Goal: Task Accomplishment & Management: Complete application form

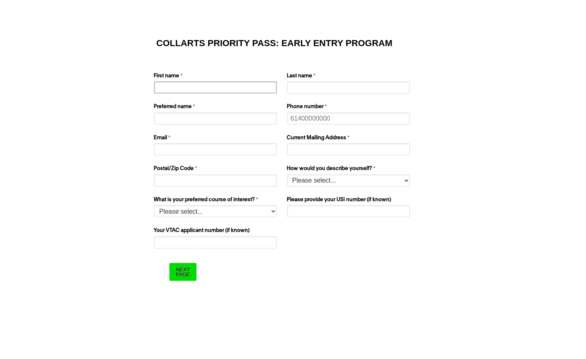
click at [216, 85] on input "First name" at bounding box center [215, 87] width 123 height 12
type input "Besjana"
type input "[PHONE_NUMBER]"
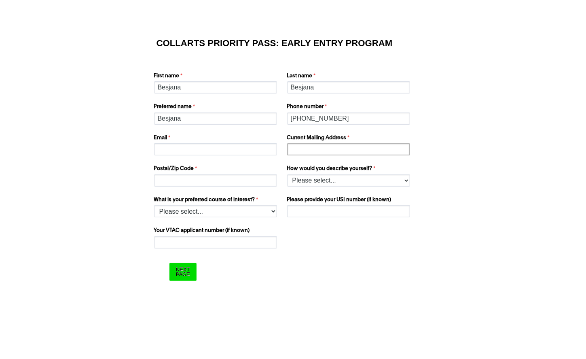
type input "3037"
click at [301, 89] on input "Besjana" at bounding box center [348, 87] width 123 height 12
type input "Muratoska"
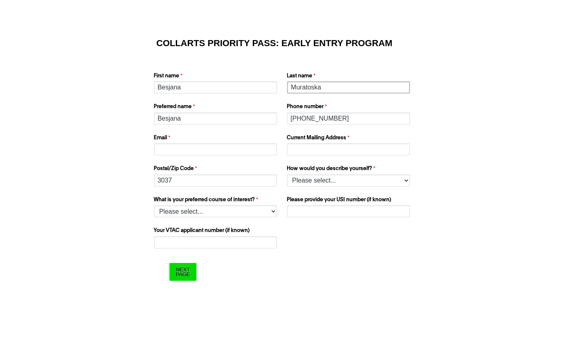
type input "[EMAIL_ADDRESS][DOMAIN_NAME]"
type input "[STREET_ADDRESS][PERSON_NAME]"
click at [230, 149] on input "[EMAIL_ADDRESS][DOMAIN_NAME]" at bounding box center [215, 149] width 123 height 12
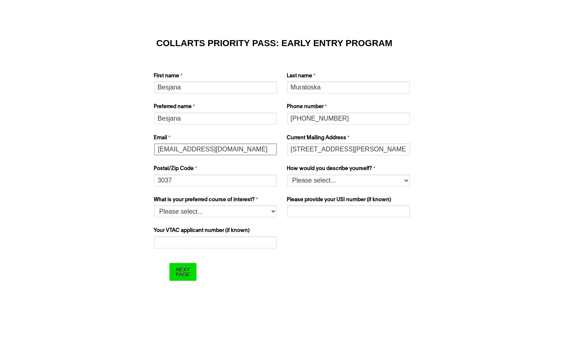
click at [230, 149] on input "[EMAIL_ADDRESS][DOMAIN_NAME]" at bounding box center [215, 149] width 123 height 12
type input "[EMAIL_ADDRESS][DOMAIN_NAME]"
click at [334, 184] on select "Please select... I’m currently in Year 12 I've completed Year 12 and took a gap…" at bounding box center [348, 180] width 123 height 12
select select "tfa_158"
click at [287, 174] on select "Please select... I’m currently in Year 12 I've completed Year 12 and took a gap…" at bounding box center [348, 180] width 123 height 12
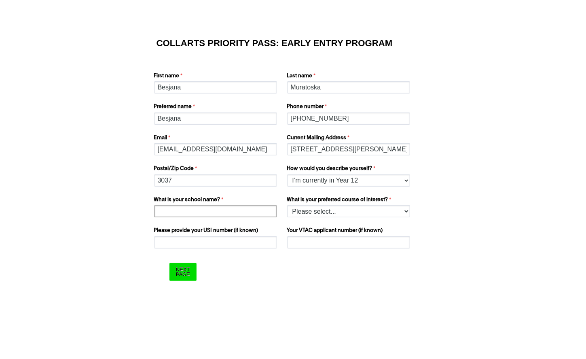
click at [239, 211] on input "What is your school name?" at bounding box center [215, 211] width 123 height 12
type input "[GEOGRAPHIC_DATA]"
click at [313, 214] on select "Please select... 2D Animation Acting Audio Engineering Comedy Digital & Social …" at bounding box center [348, 211] width 123 height 12
select select "tfa_1220"
click at [287, 205] on select "Please select... 2D Animation Acting Audio Engineering Comedy Digital & Social …" at bounding box center [348, 211] width 123 height 12
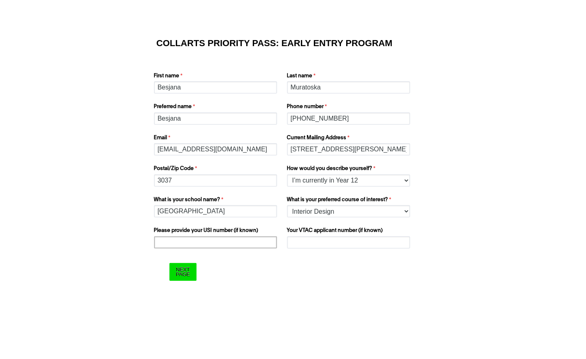
click at [243, 237] on input "Please provide your USI number (if known)" at bounding box center [215, 242] width 123 height 12
type input "BA5DS8FUWK"
click at [318, 242] on input "Your VTAC applicant number (if known)" at bounding box center [348, 242] width 123 height 12
paste input "I believe that meaningful collaboration between people and technology begins wi…"
type input "I believe that meaningful collaboration between people and technology begins wi…"
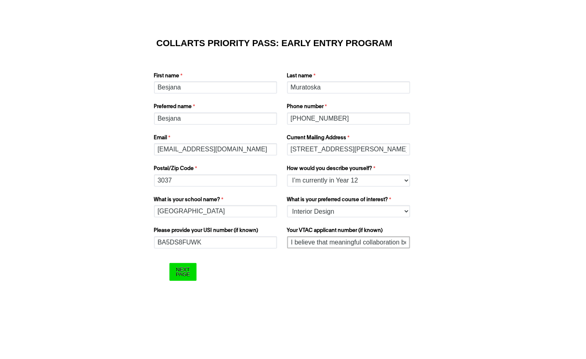
scroll to position [0, 2157]
click at [331, 246] on input "I believe that meaningful collaboration between people and technology begins wi…" at bounding box center [348, 242] width 123 height 12
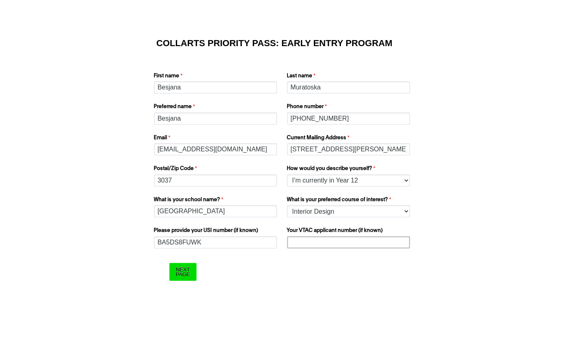
paste input "60060834X"
type input "60060834X"
click at [191, 269] on input "Next Page" at bounding box center [182, 271] width 27 height 17
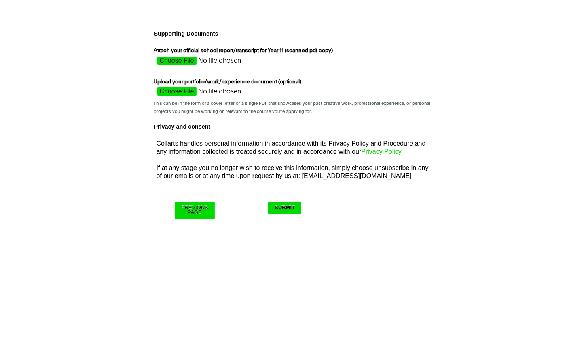
click at [181, 61] on input "Attach your official school report/transcript for Year 11 (scanned pdf copy)" at bounding box center [226, 63] width 144 height 12
click at [176, 61] on input "Attach your official school report/transcript for Year 11 (scanned pdf copy)" at bounding box center [226, 63] width 144 height 12
click at [177, 58] on input "Attach your official school report/transcript for Year 11 (scanned pdf copy)" at bounding box center [226, 63] width 144 height 12
click at [186, 64] on input "Attach your official school report/transcript for Year 11 (scanned pdf copy)" at bounding box center [226, 63] width 144 height 12
type input "C:\fakepath\year 11 report.pdf"
